Goal: Task Accomplishment & Management: Use online tool/utility

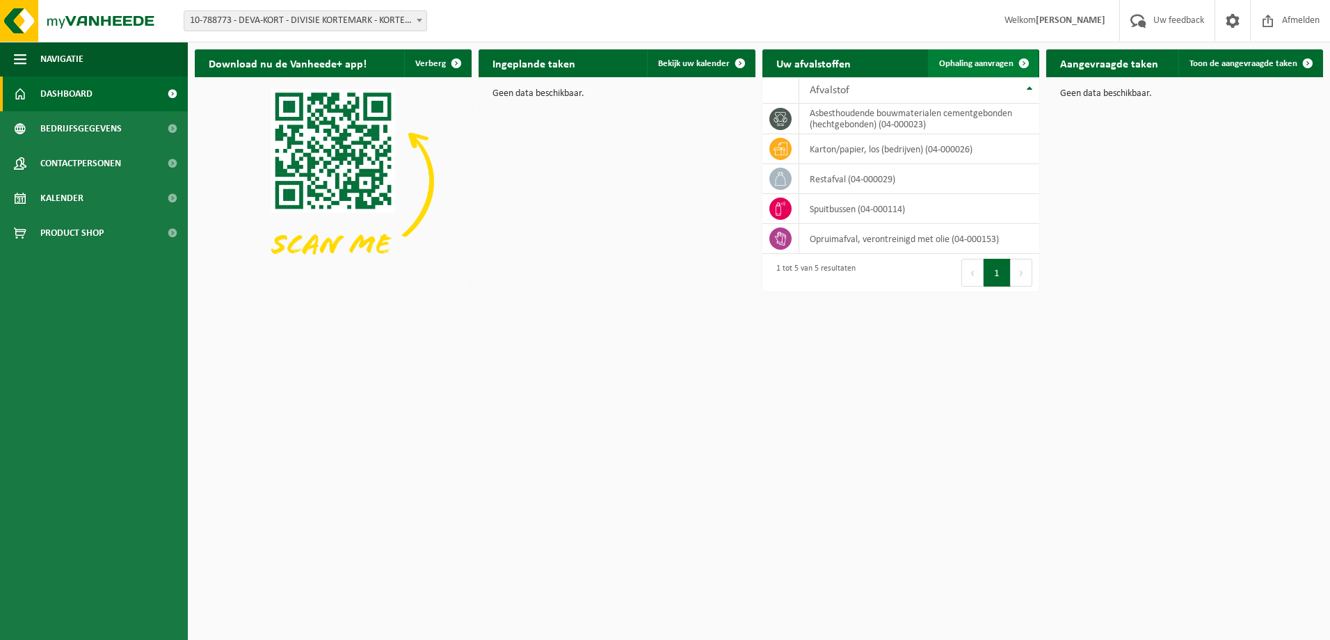
click at [981, 67] on span "Ophaling aanvragen" at bounding box center [976, 63] width 74 height 9
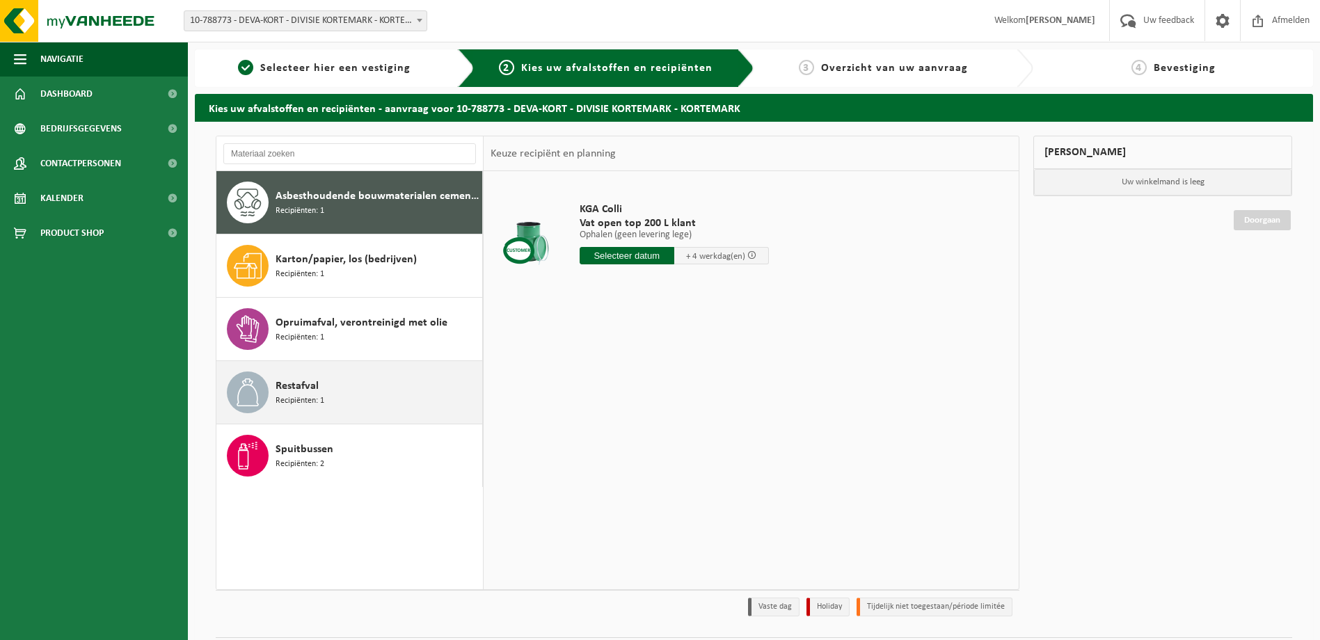
click at [340, 395] on div "Restafval Recipiënten: 1" at bounding box center [376, 392] width 203 height 42
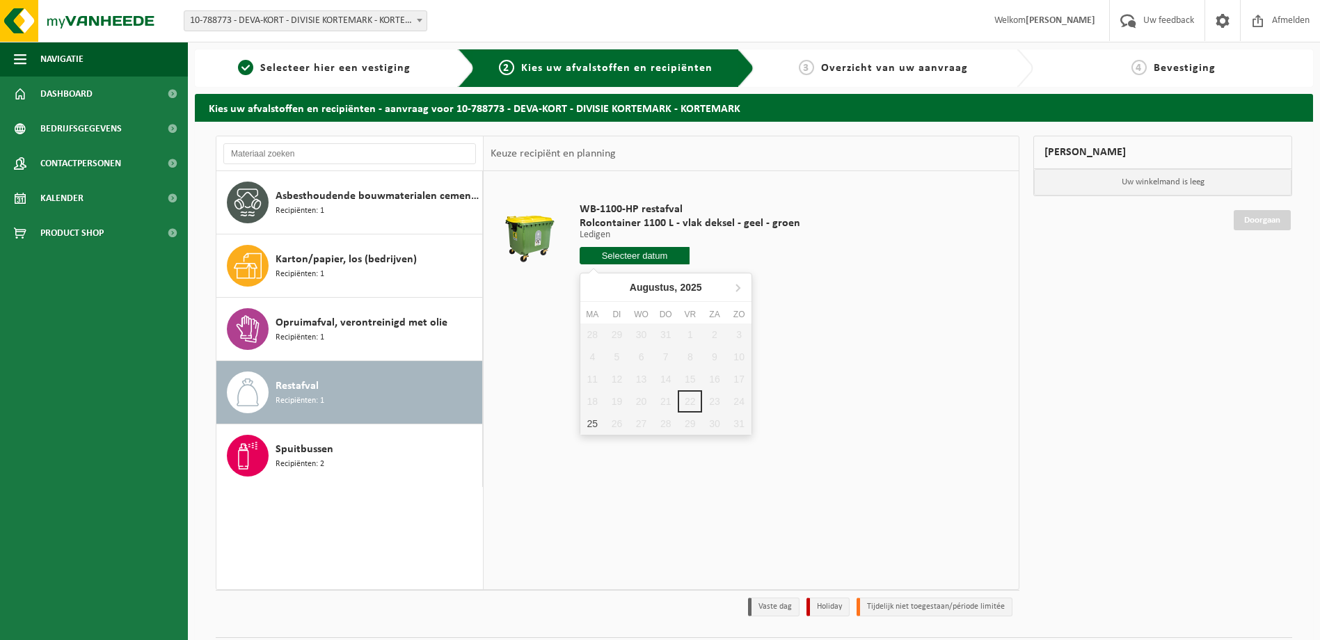
click at [662, 254] on input "text" at bounding box center [634, 255] width 111 height 17
click at [595, 419] on div "25" at bounding box center [592, 423] width 24 height 22
type input "Van [DATE]"
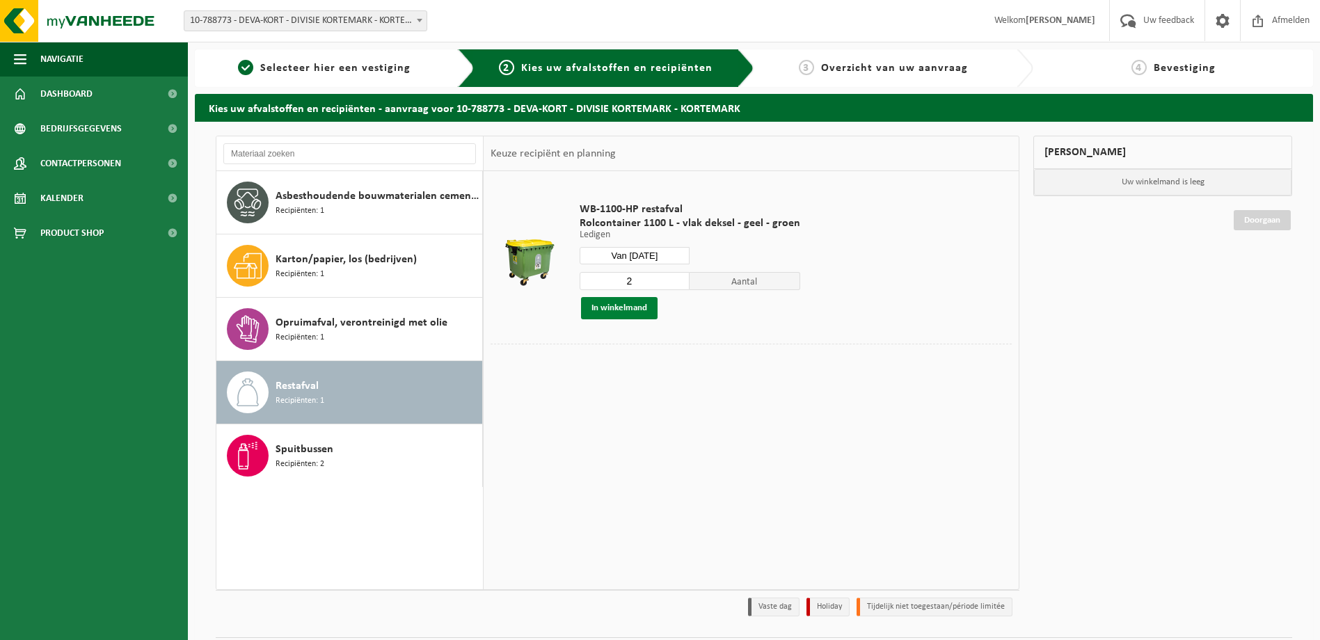
click at [625, 307] on button "In winkelmand" at bounding box center [619, 308] width 77 height 22
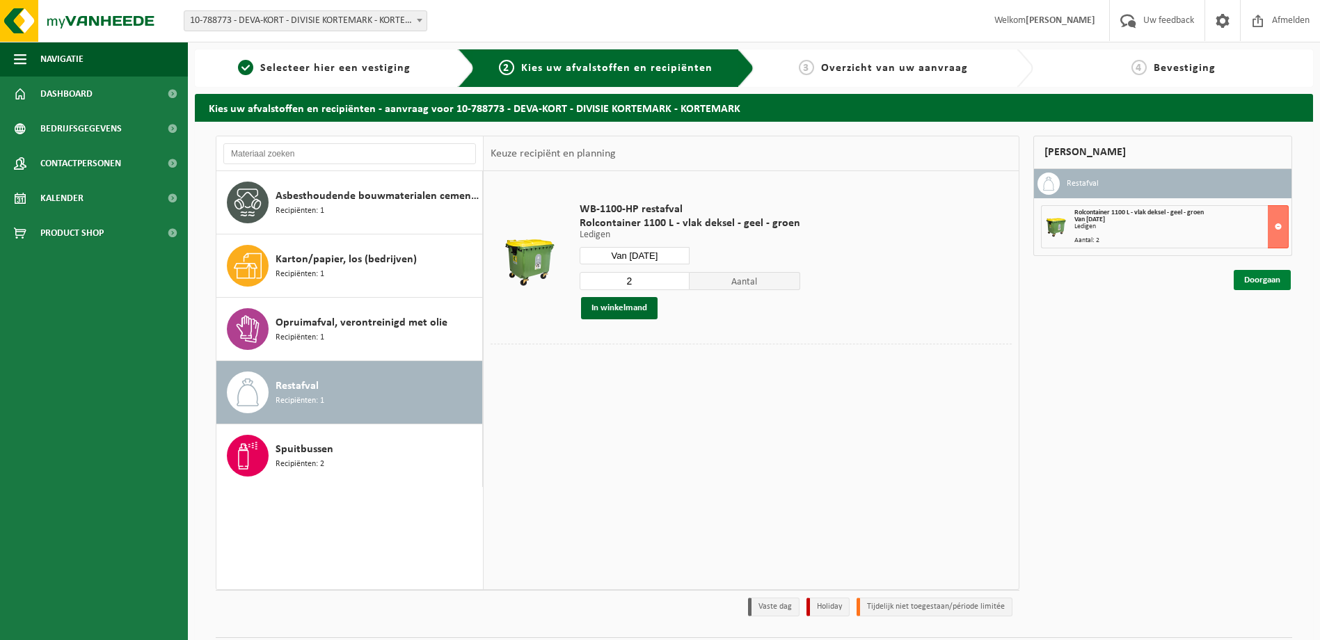
click at [1267, 279] on link "Doorgaan" at bounding box center [1261, 280] width 57 height 20
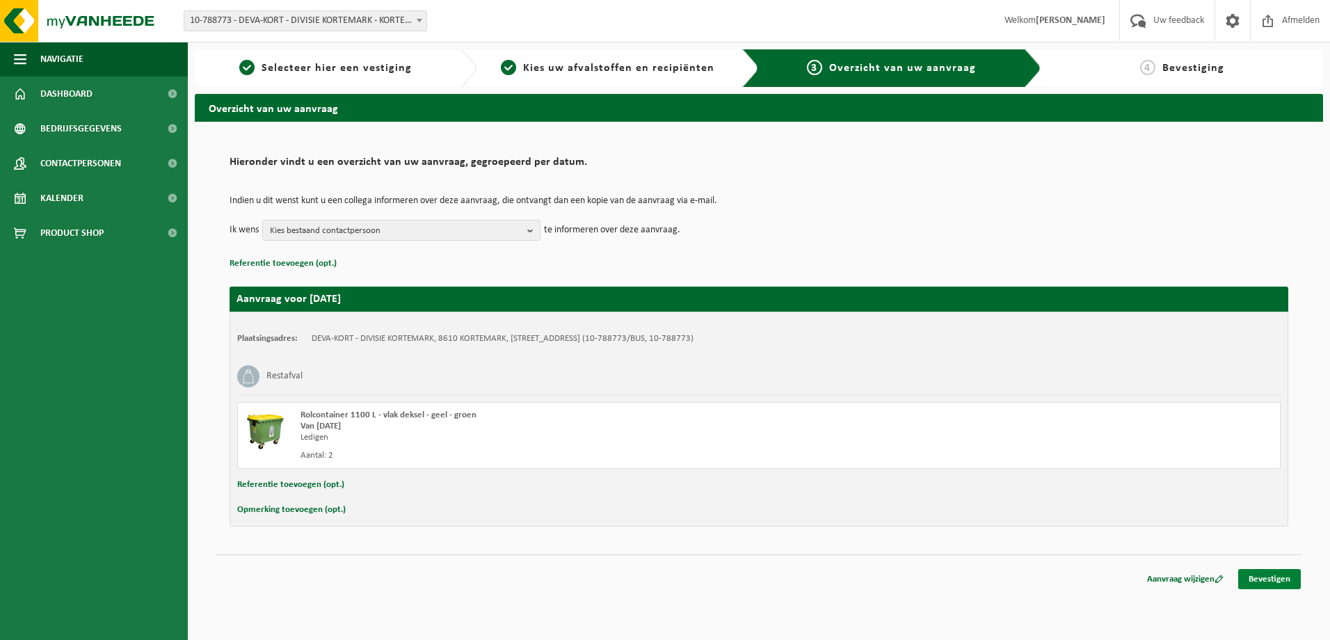
click at [1260, 576] on link "Bevestigen" at bounding box center [1269, 579] width 63 height 20
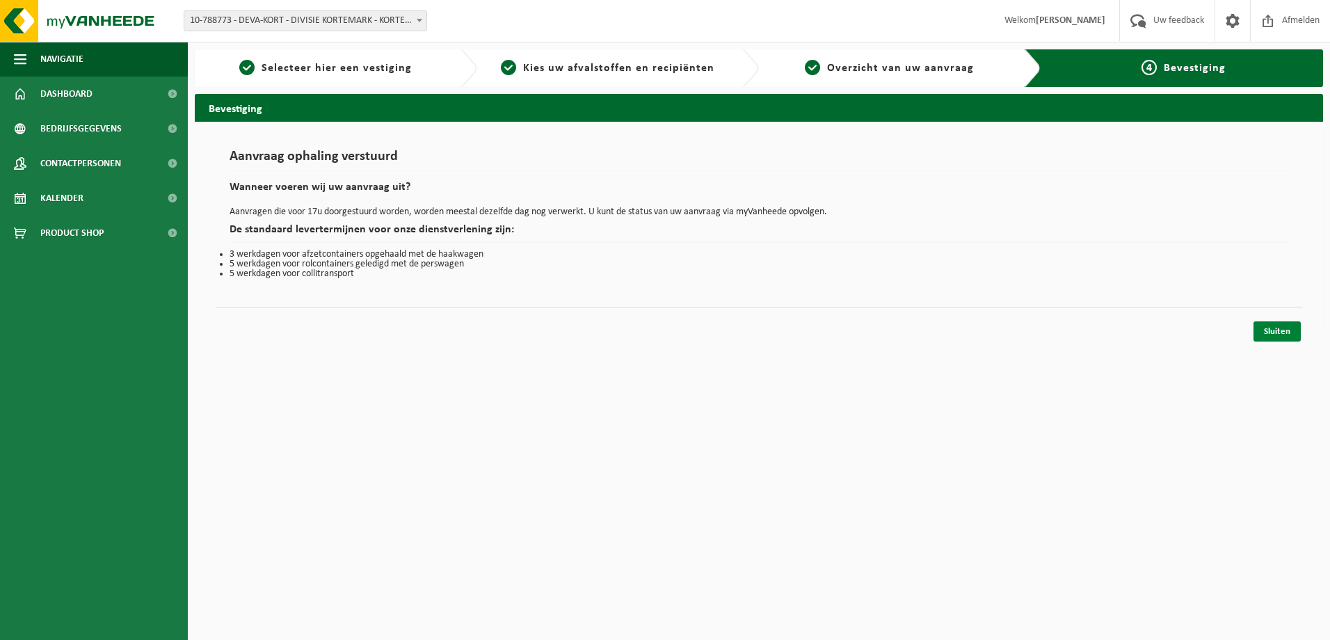
click at [1278, 330] on link "Sluiten" at bounding box center [1276, 331] width 47 height 20
